Goal: Register for event/course

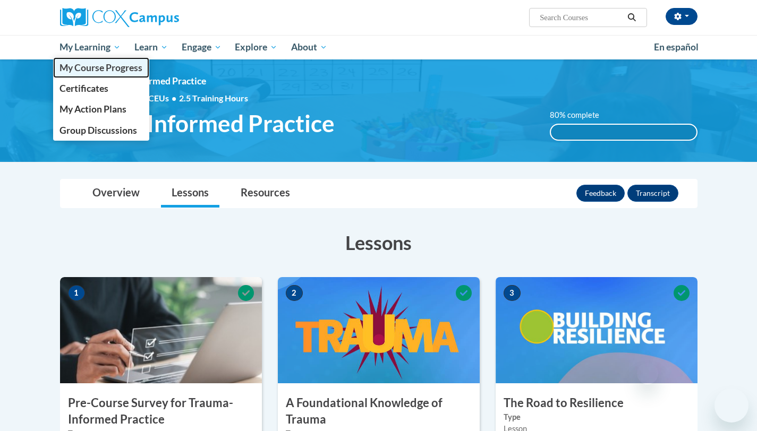
click at [87, 70] on span "My Course Progress" at bounding box center [101, 67] width 83 height 11
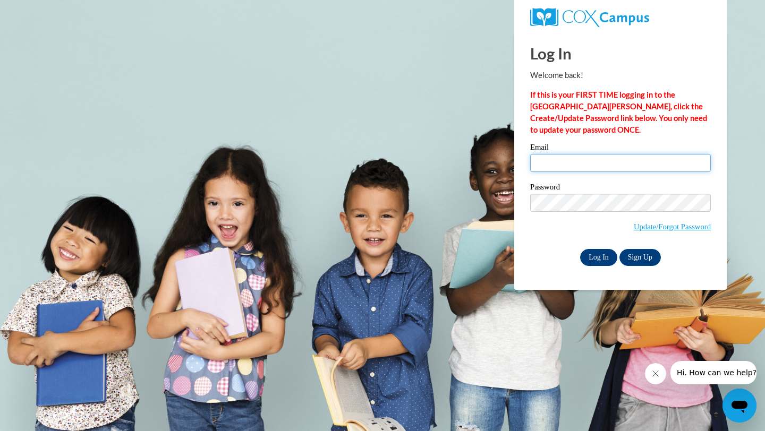
type input "Treynolds940@gmail.com"
click at [606, 256] on input "Log In" at bounding box center [598, 257] width 37 height 17
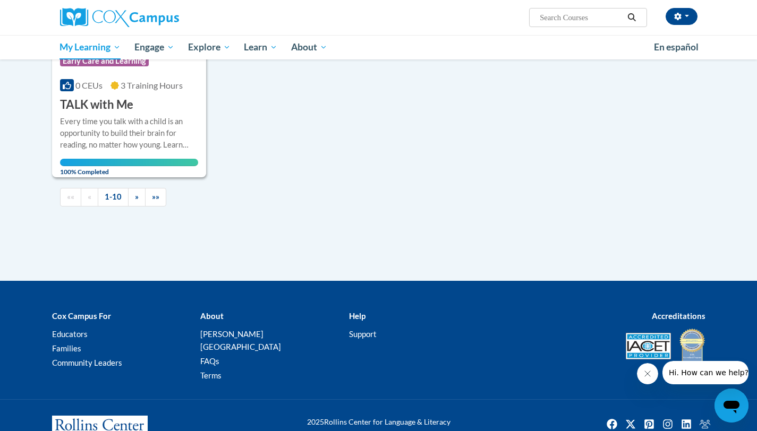
scroll to position [1160, 0]
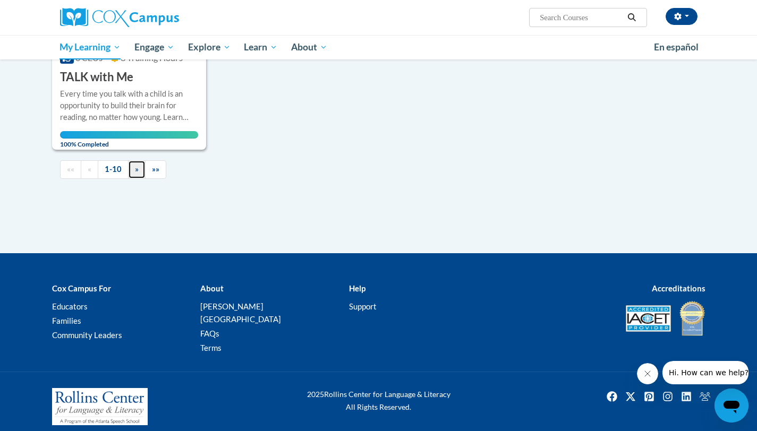
click at [137, 174] on span "»" at bounding box center [137, 169] width 4 height 9
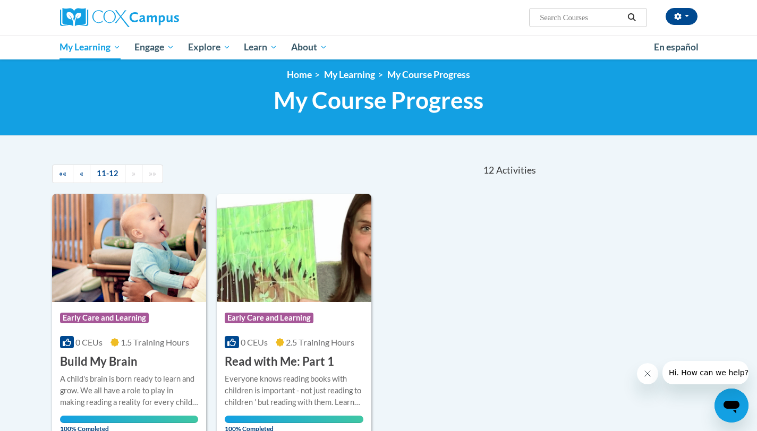
scroll to position [0, 0]
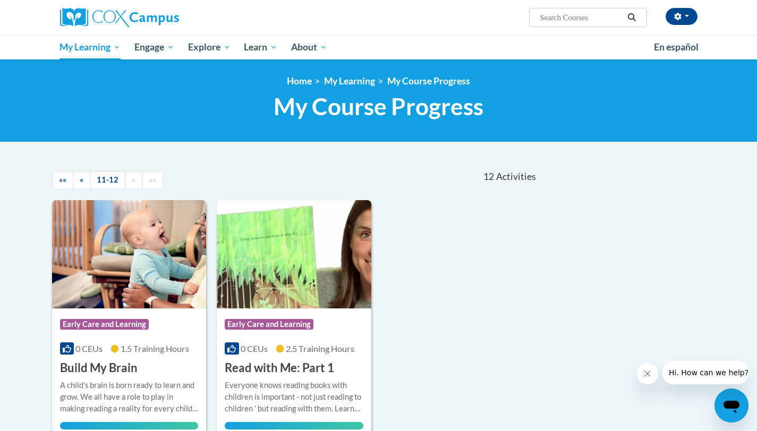
click at [567, 20] on input "Search..." at bounding box center [581, 17] width 85 height 13
type input "mintoring"
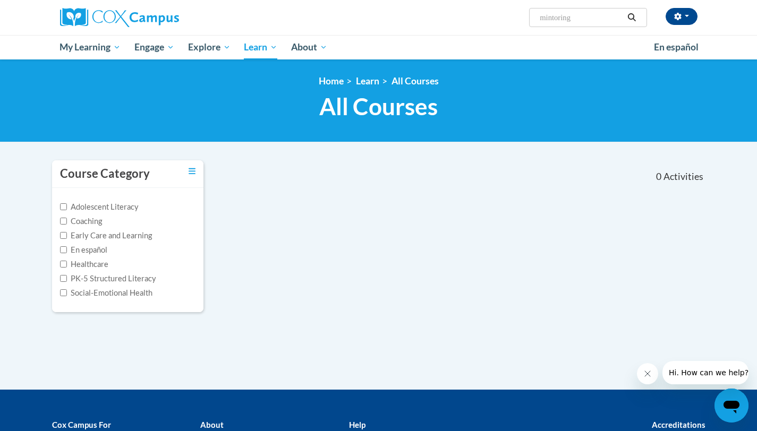
click at [590, 21] on input "mintoring" at bounding box center [581, 17] width 85 height 13
type input "mintoring childern progress"
click at [621, 19] on input "mintoring childern progress" at bounding box center [581, 17] width 85 height 13
click at [623, 16] on input "mintoring childern progress" at bounding box center [581, 17] width 85 height 13
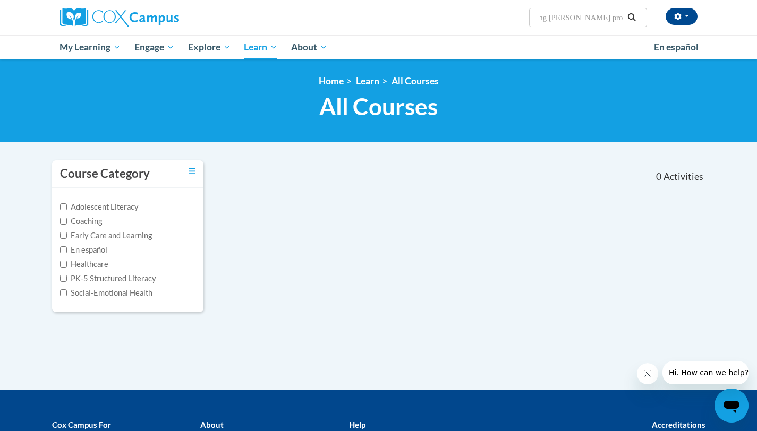
scroll to position [0, 28]
type input "mintoring childern progress language"
click at [626, 20] on button "Search" at bounding box center [632, 17] width 16 height 13
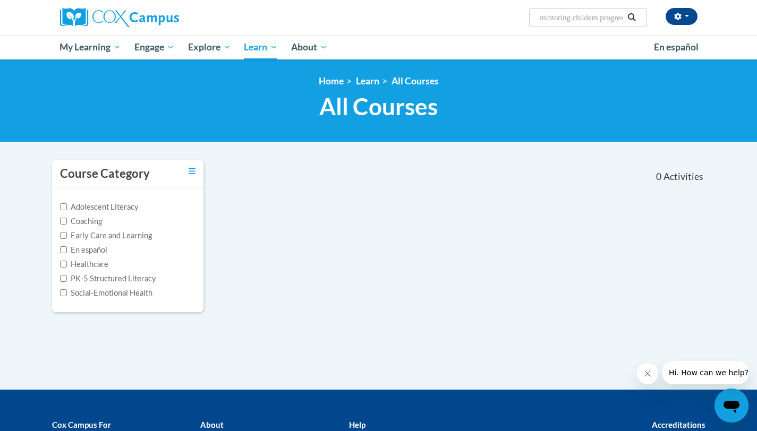
click at [622, 16] on input "mintoring childern progress language" at bounding box center [581, 17] width 85 height 13
type input "mintoring childern progress language"
click at [69, 207] on label "Adolescent Literacy" at bounding box center [99, 207] width 79 height 12
click at [67, 207] on input "Adolescent Literacy" at bounding box center [63, 206] width 7 height 7
checkbox input "true"
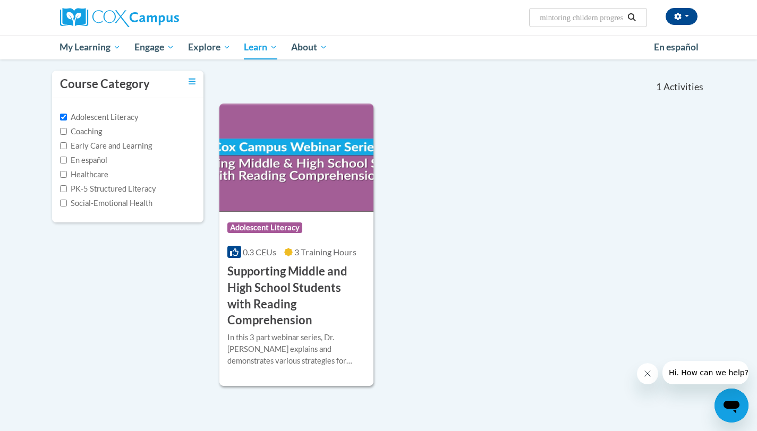
scroll to position [124, 0]
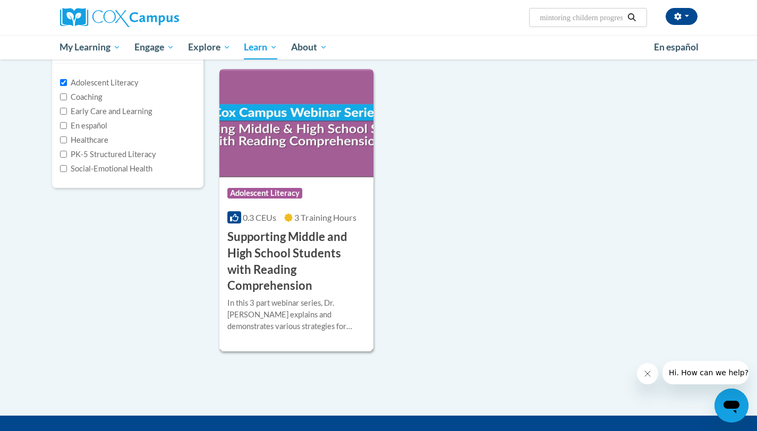
click at [298, 239] on h3 "Supporting Middle and High School Students with Reading Comprehension" at bounding box center [296, 261] width 139 height 65
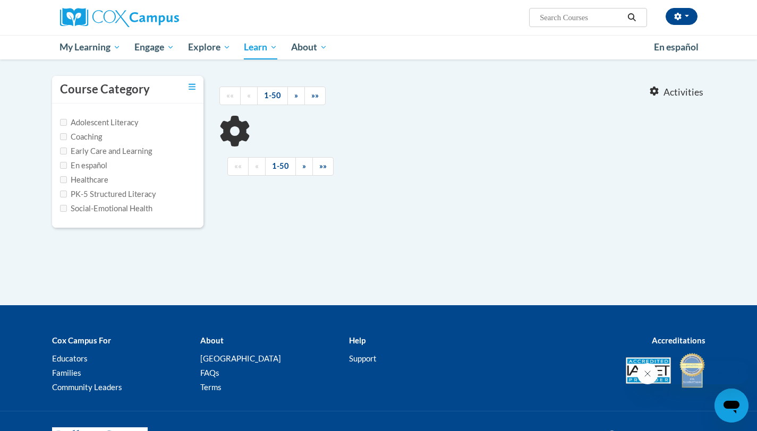
scroll to position [74, 0]
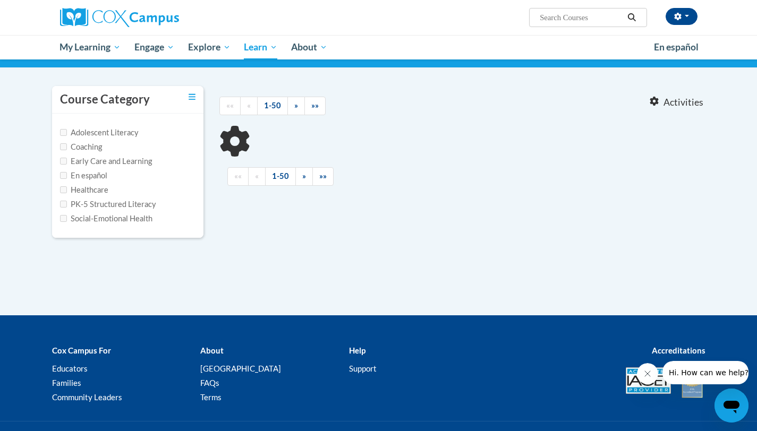
type input "mintoring childern progress language"
click at [63, 162] on input "Early Care and Learning" at bounding box center [63, 161] width 7 height 7
checkbox input "true"
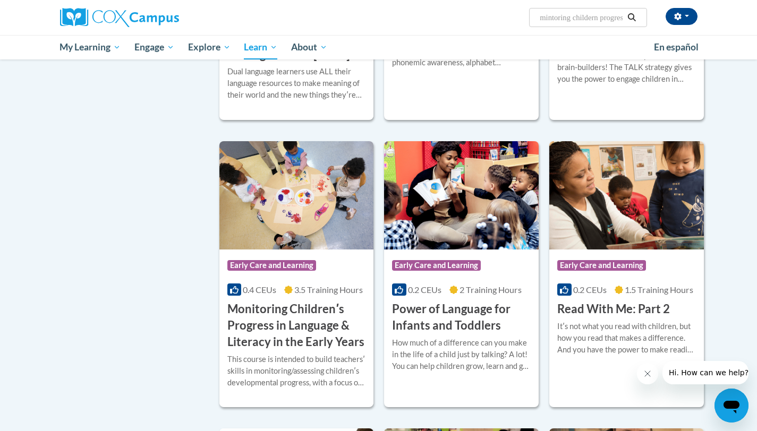
scroll to position [827, 0]
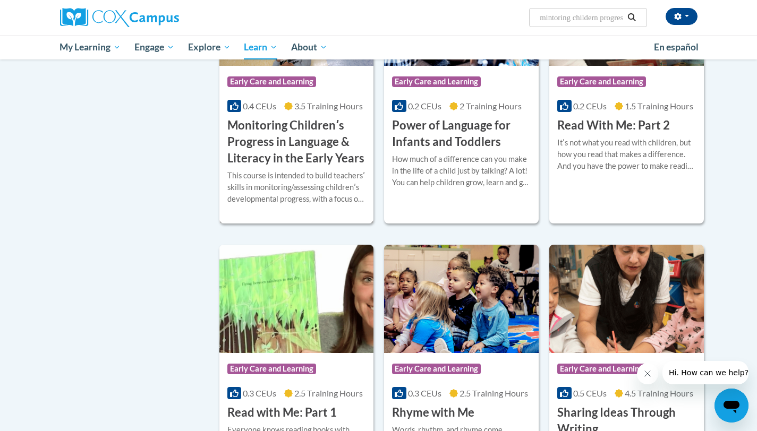
click at [258, 145] on h3 "Monitoring Childrenʹs Progress in Language & Literacy in the Early Years" at bounding box center [296, 141] width 139 height 49
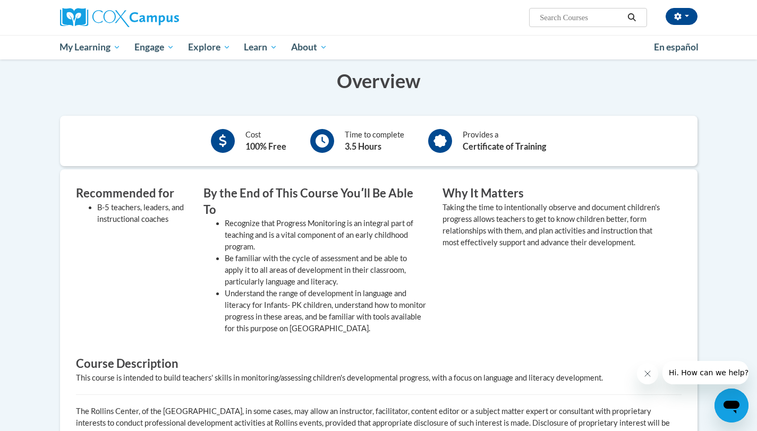
scroll to position [143, 0]
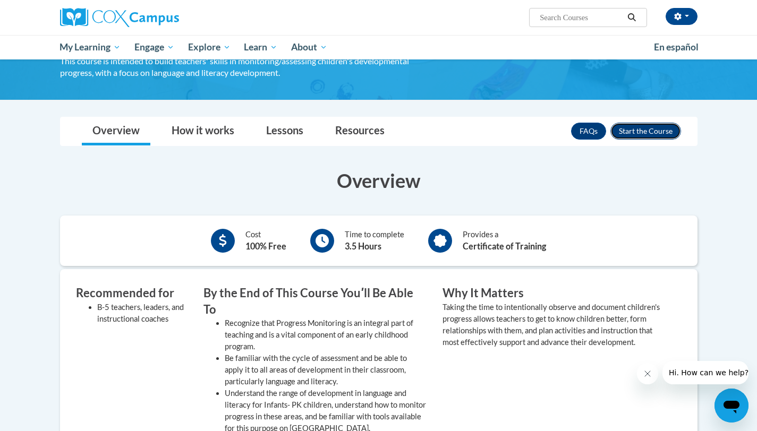
click at [635, 132] on button "Enroll" at bounding box center [645, 131] width 71 height 17
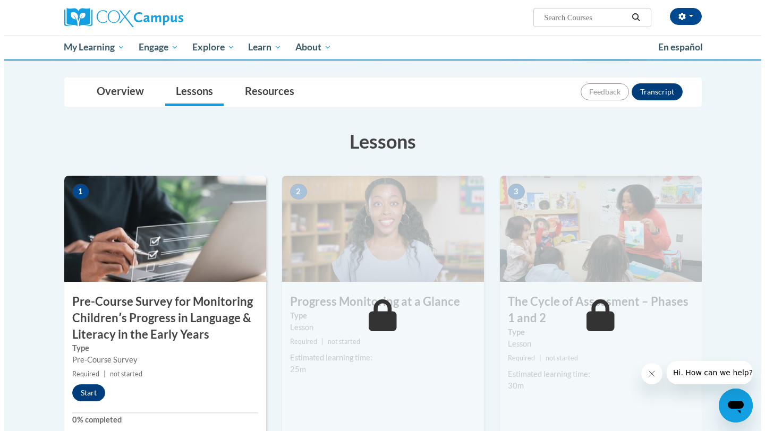
scroll to position [320, 0]
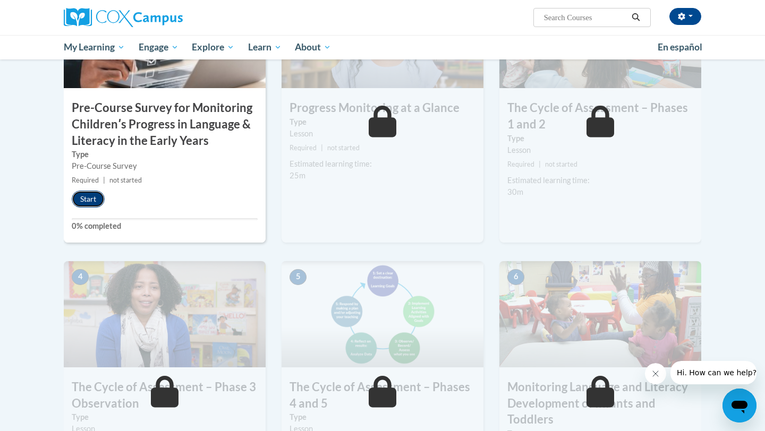
click at [94, 197] on button "Start" at bounding box center [88, 199] width 33 height 17
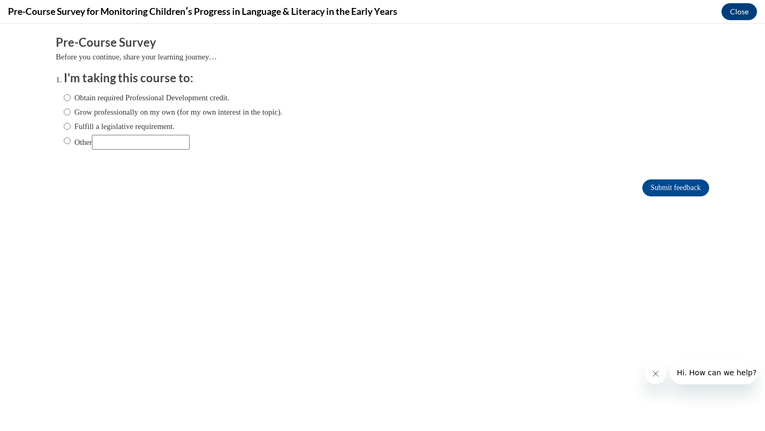
scroll to position [0, 0]
click at [66, 100] on input "Obtain required Professional Development credit." at bounding box center [67, 98] width 7 height 12
radio input "true"
click at [665, 193] on input "Submit feedback" at bounding box center [675, 188] width 67 height 17
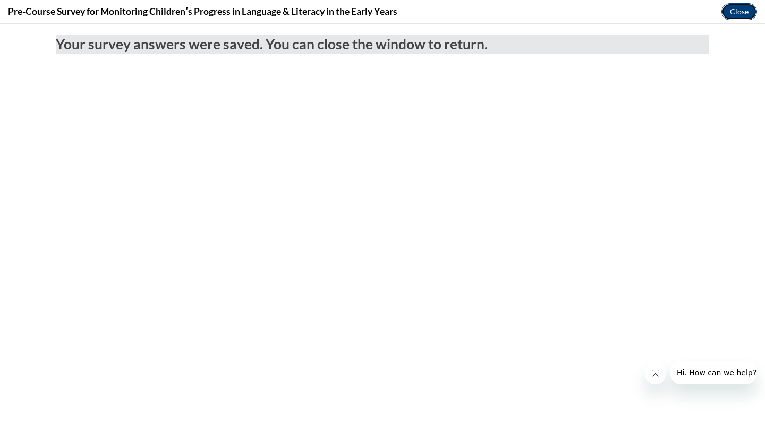
click at [736, 10] on button "Close" at bounding box center [739, 11] width 36 height 17
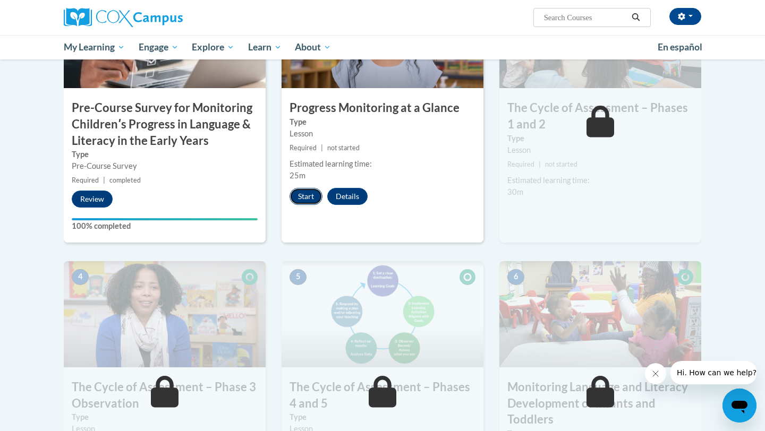
click at [307, 195] on button "Start" at bounding box center [306, 196] width 33 height 17
